Goal: Check status: Check status

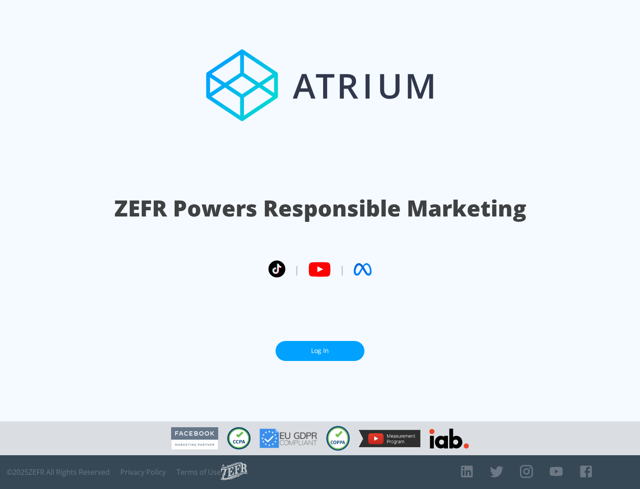
click at [320, 351] on link "Log In" at bounding box center [320, 351] width 89 height 20
